Goal: Complete application form: Complete application form

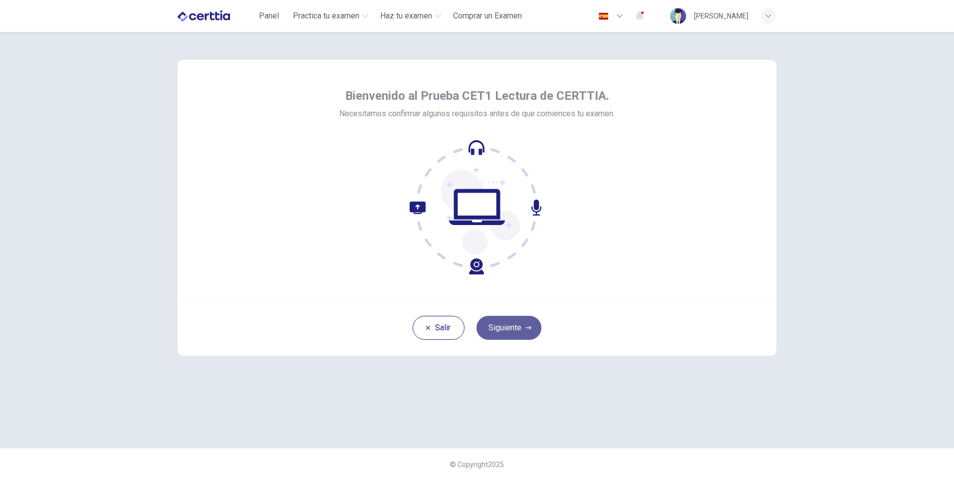
click at [487, 331] on button "Siguiente" at bounding box center [508, 328] width 65 height 24
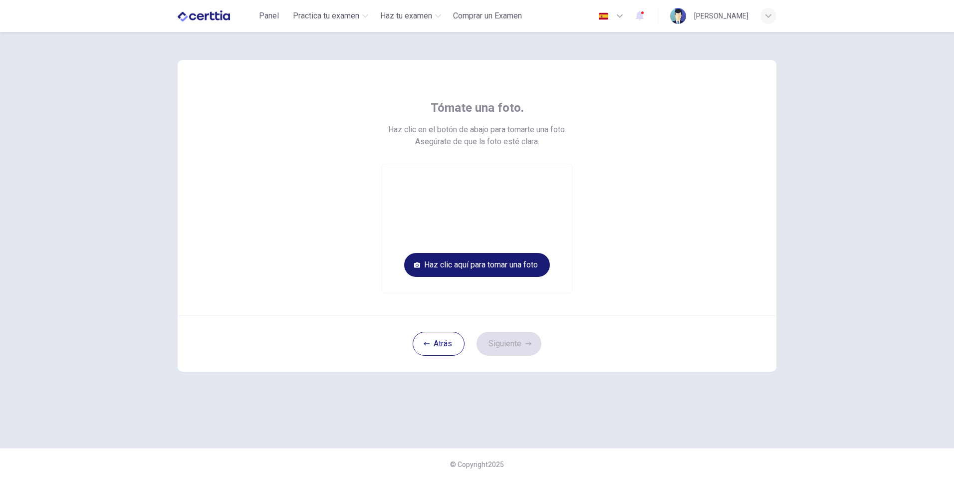
click at [460, 266] on button "Haz clic aquí para tomar una foto" at bounding box center [477, 265] width 146 height 24
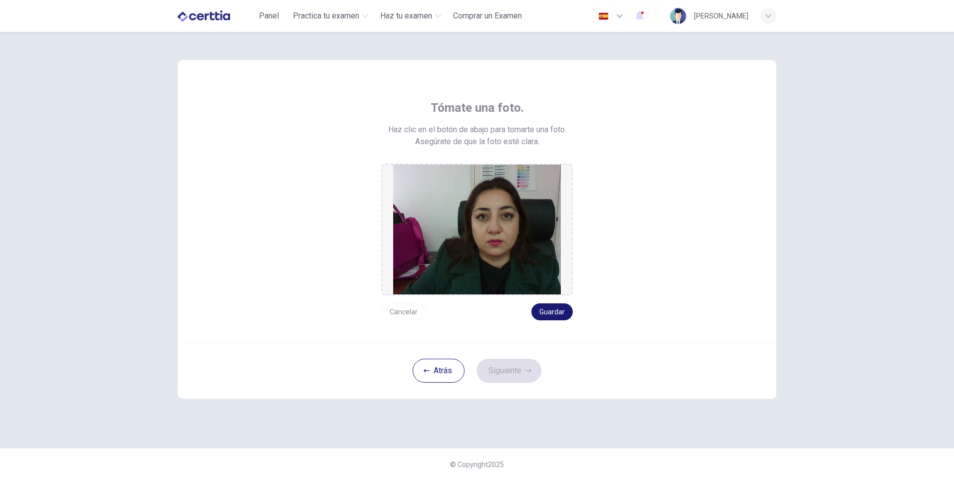
click at [552, 312] on button "Guardar" at bounding box center [551, 311] width 41 height 17
click at [544, 313] on button "Guardar" at bounding box center [551, 311] width 41 height 17
click at [513, 376] on button "Siguiente" at bounding box center [508, 371] width 65 height 24
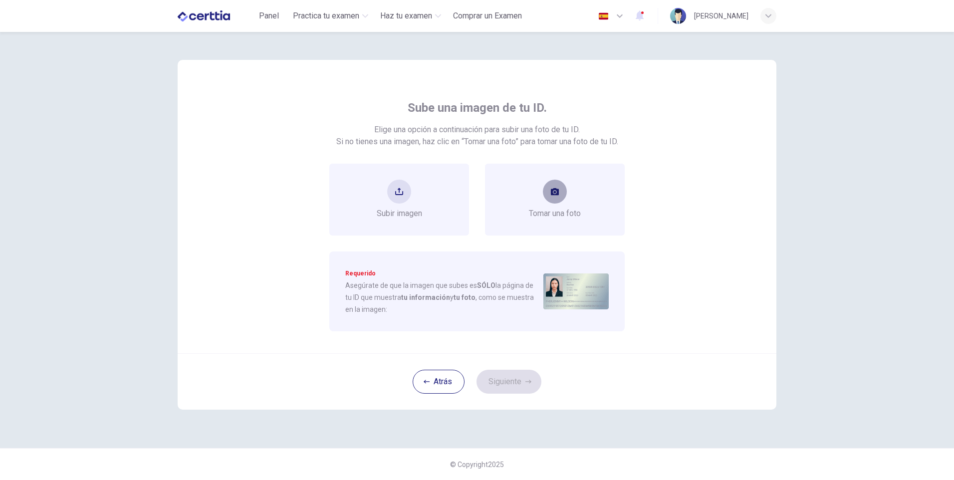
click at [554, 194] on icon "take photo" at bounding box center [555, 191] width 8 height 7
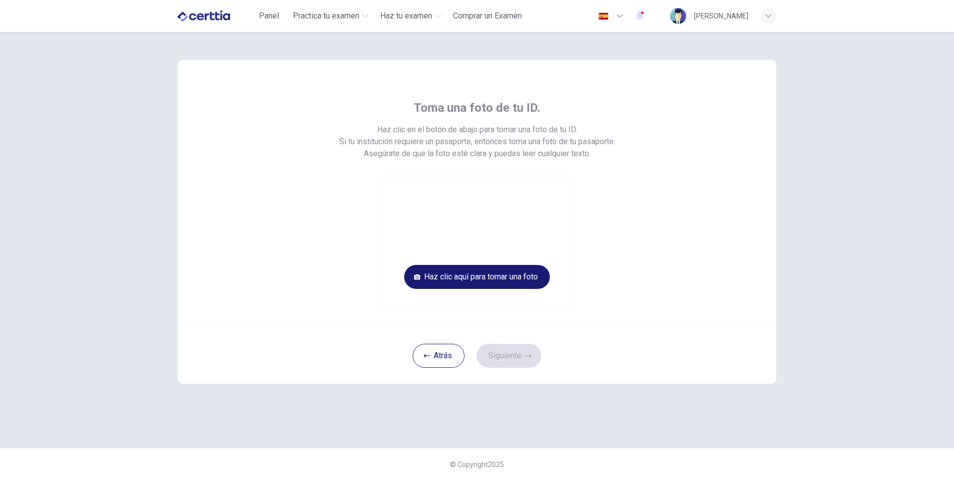
click at [486, 276] on button "Haz clic aquí para tomar una foto" at bounding box center [477, 277] width 146 height 24
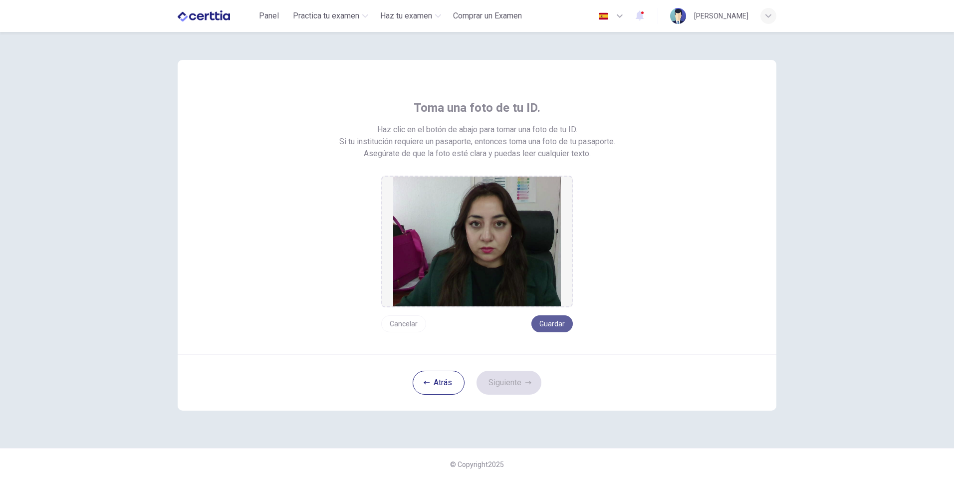
click at [555, 327] on button "Guardar" at bounding box center [551, 323] width 41 height 17
click at [527, 380] on icon "button" at bounding box center [528, 383] width 6 height 6
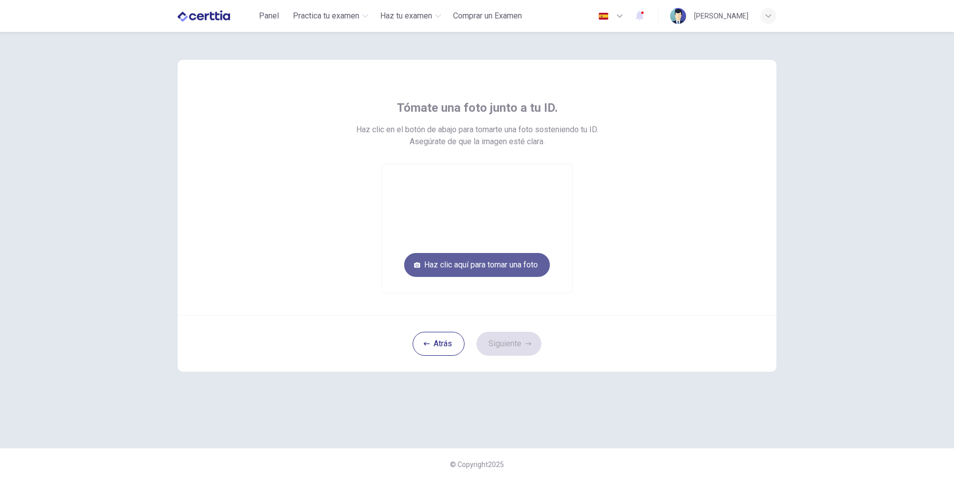
click at [475, 265] on button "Haz clic aquí para tomar una foto" at bounding box center [477, 265] width 146 height 24
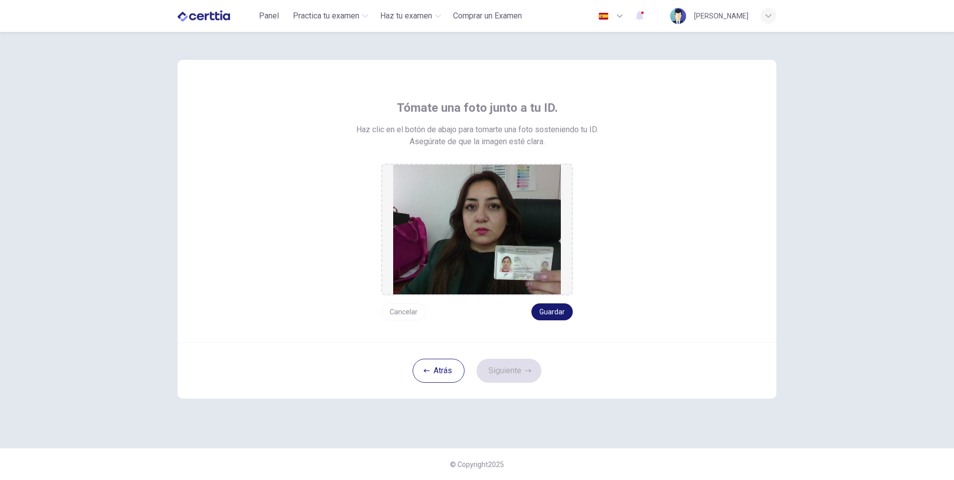
click at [539, 312] on button "Guardar" at bounding box center [551, 311] width 41 height 17
click at [548, 307] on button "Guardar" at bounding box center [551, 311] width 41 height 17
click at [523, 376] on button "Siguiente" at bounding box center [508, 371] width 65 height 24
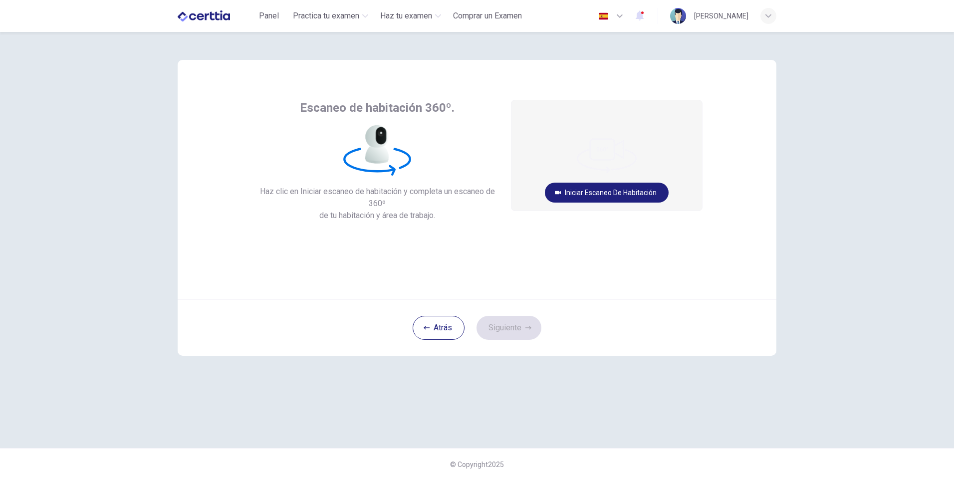
click at [512, 324] on div "Atrás Siguiente" at bounding box center [477, 327] width 599 height 56
click at [451, 263] on div "Escaneo de habitación 360º. Haz clic en Iniciar escaneo de habitación y complet…" at bounding box center [477, 179] width 599 height 239
click at [612, 191] on button "Iniciar escaneo de habitación" at bounding box center [607, 193] width 124 height 20
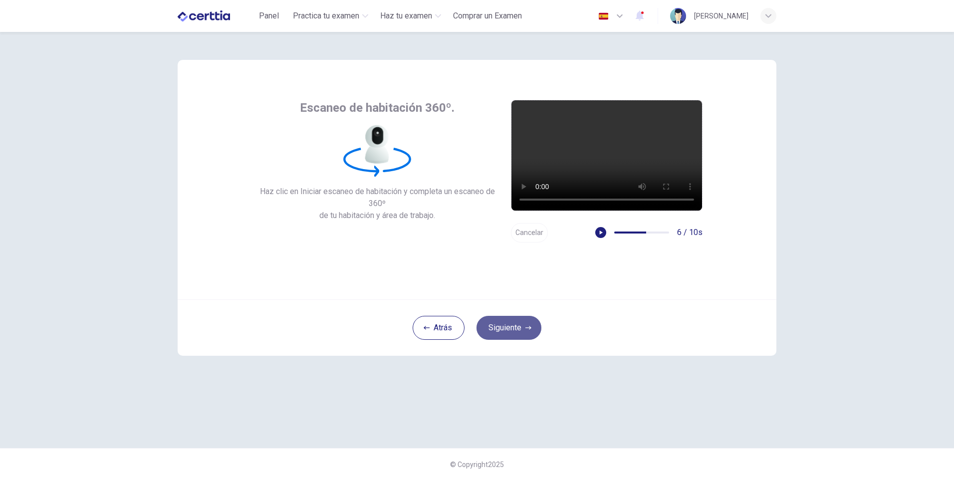
click at [498, 330] on button "Siguiente" at bounding box center [508, 328] width 65 height 24
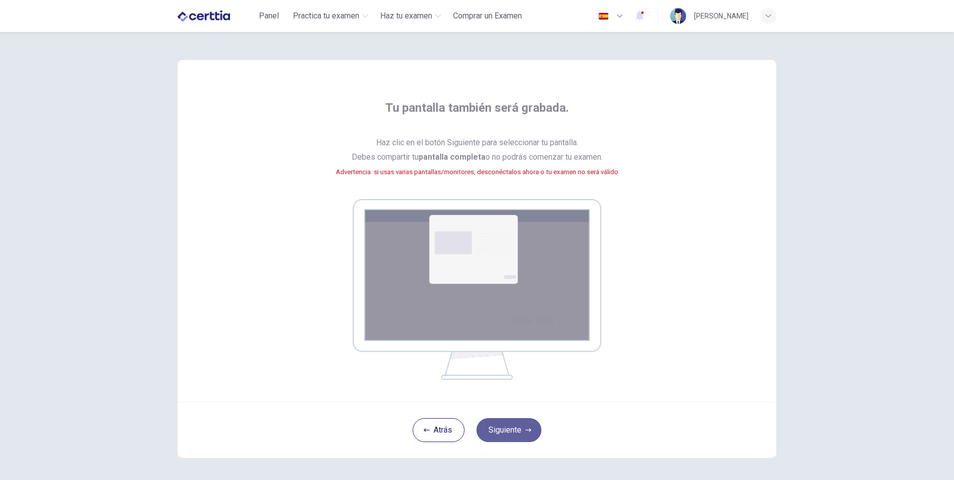
click at [501, 430] on button "Siguiente" at bounding box center [508, 430] width 65 height 24
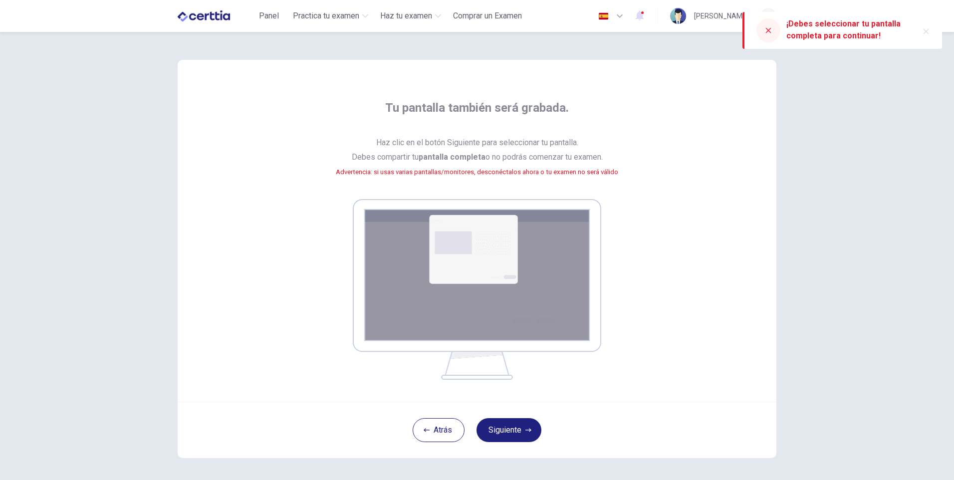
click at [546, 195] on div "Tu pantalla también será grabada. Haz clic en el botón Siguiente para seleccion…" at bounding box center [476, 240] width 451 height 280
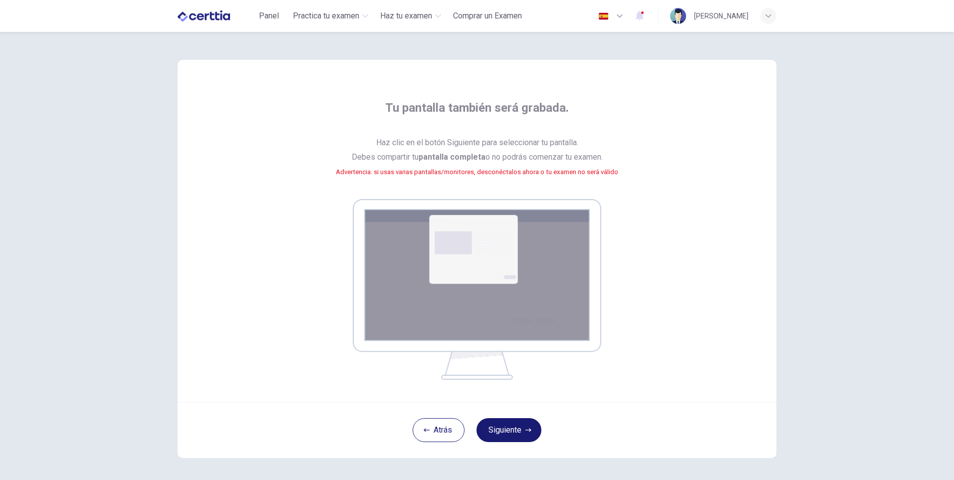
click at [499, 435] on button "Siguiente" at bounding box center [508, 430] width 65 height 24
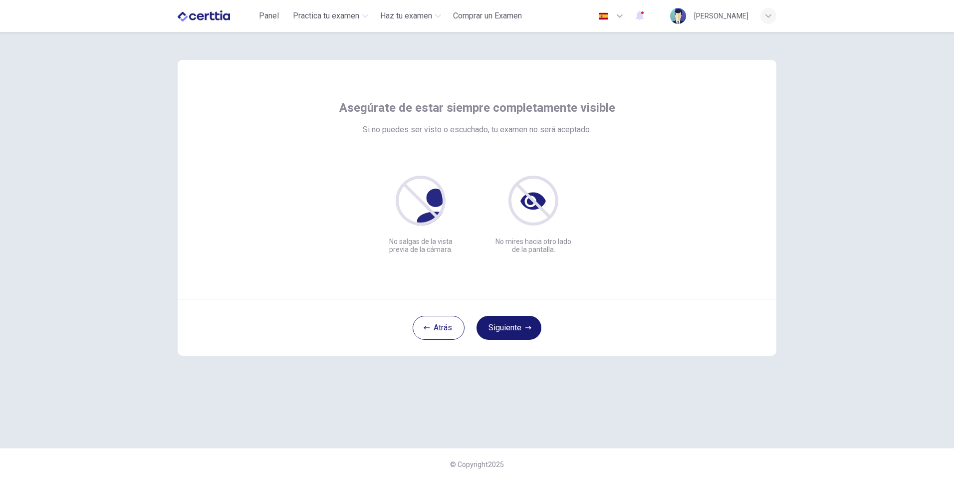
click at [495, 327] on button "Siguiente" at bounding box center [508, 328] width 65 height 24
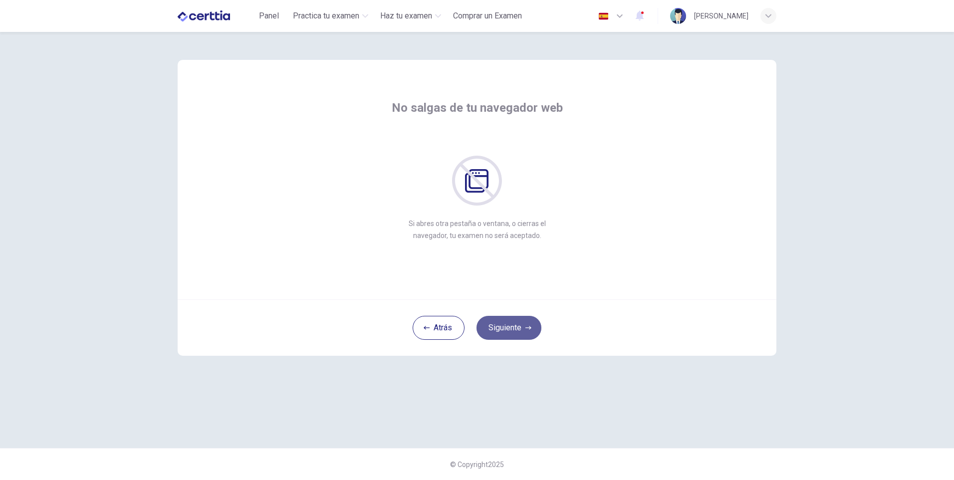
click at [495, 327] on button "Siguiente" at bounding box center [508, 328] width 65 height 24
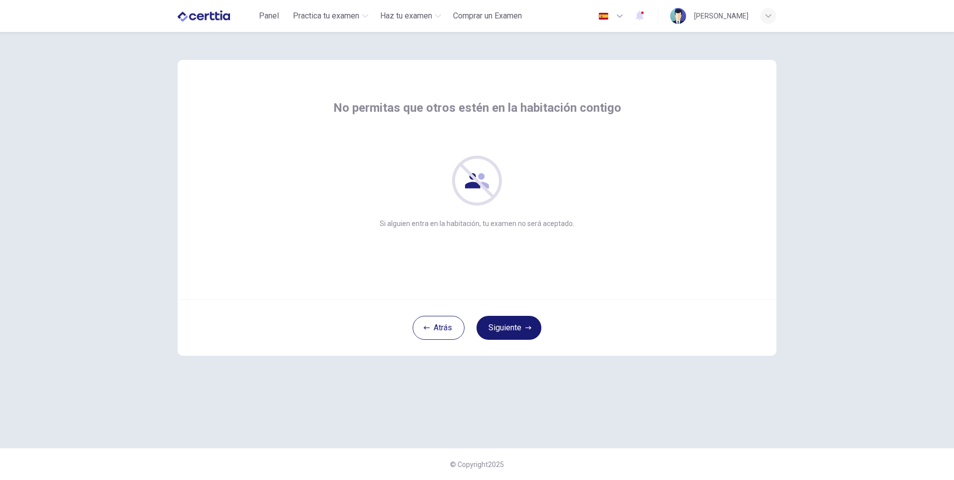
click at [495, 327] on button "Siguiente" at bounding box center [508, 328] width 65 height 24
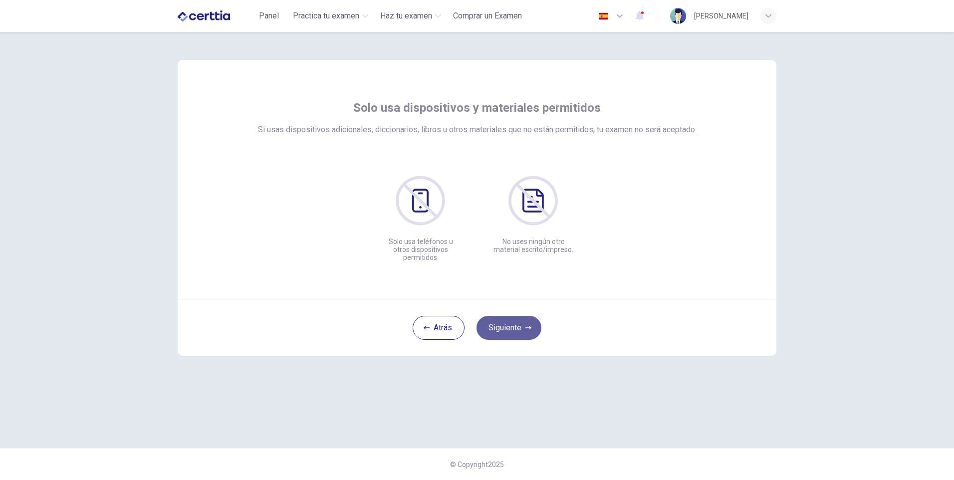
click at [496, 327] on button "Siguiente" at bounding box center [508, 328] width 65 height 24
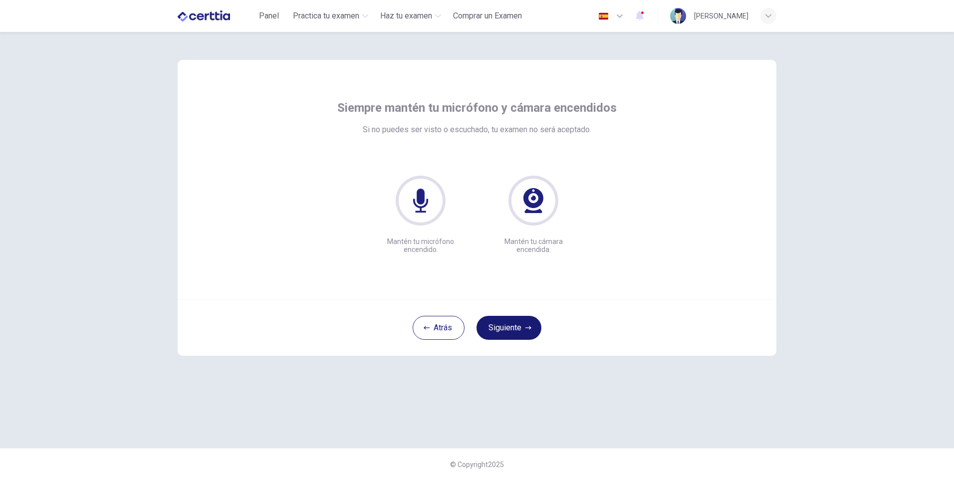
click at [496, 327] on button "Siguiente" at bounding box center [508, 328] width 65 height 24
